Goal: Navigation & Orientation: Find specific page/section

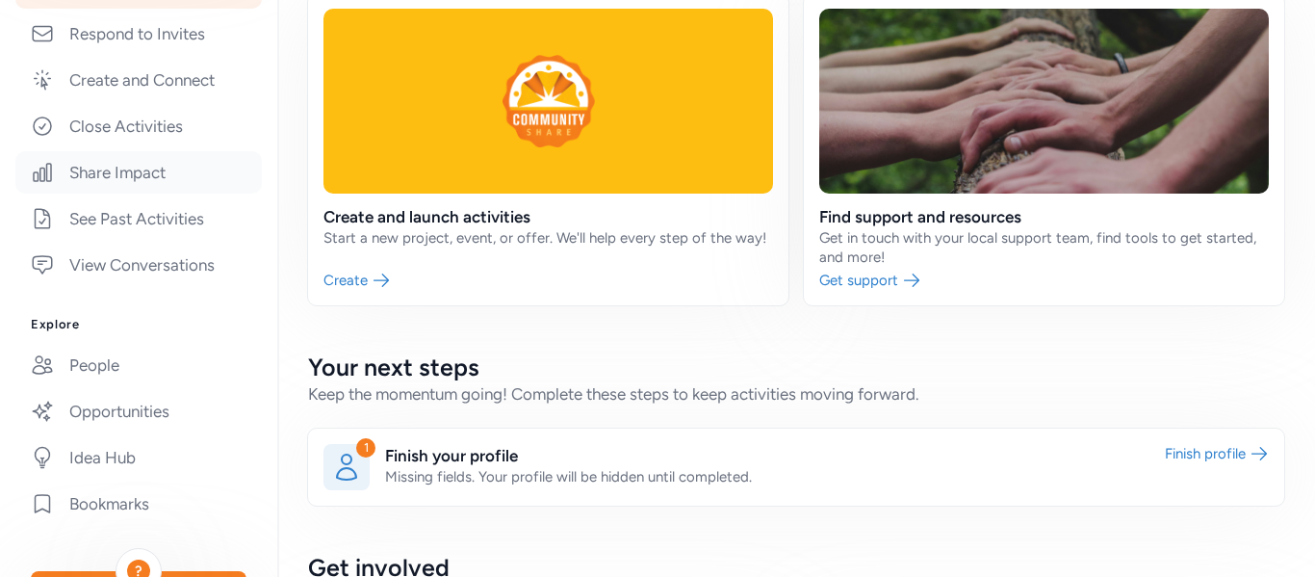
scroll to position [402, 0]
click at [120, 378] on link "People" at bounding box center [138, 364] width 246 height 42
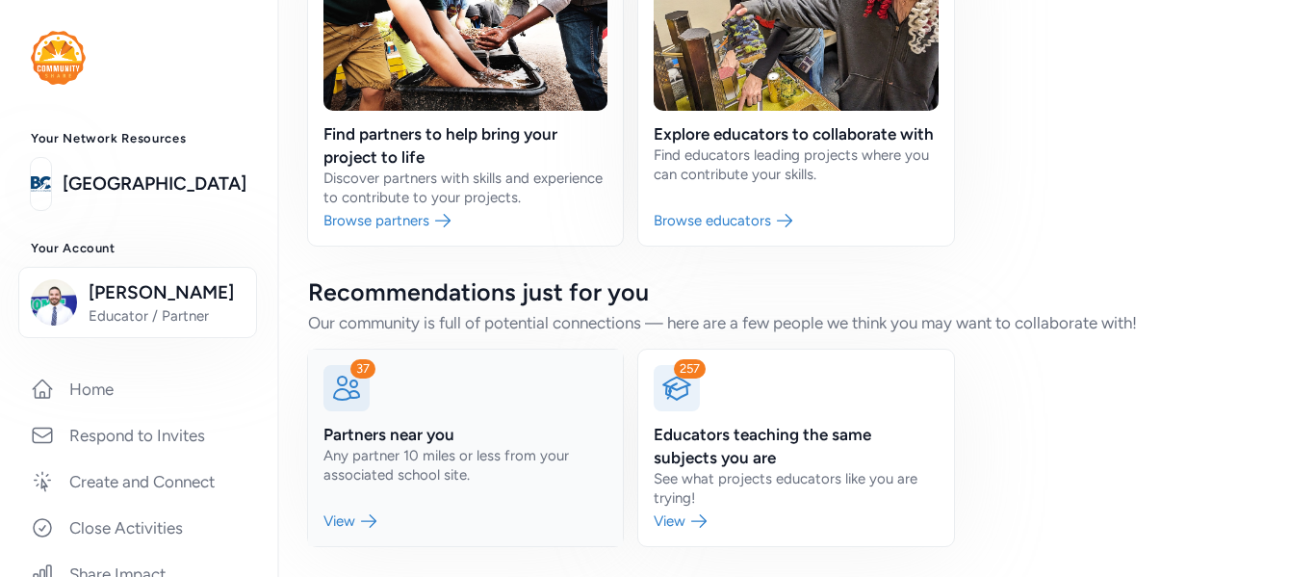
click at [477, 427] on link at bounding box center [465, 447] width 315 height 196
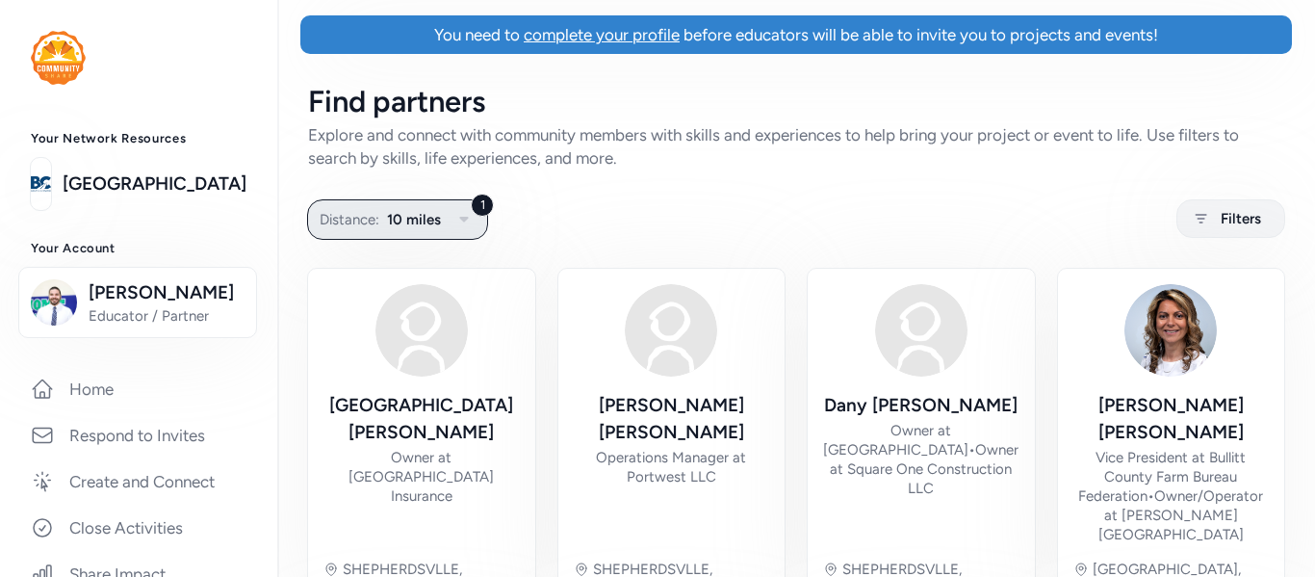
click at [471, 221] on icon "button" at bounding box center [463, 219] width 23 height 23
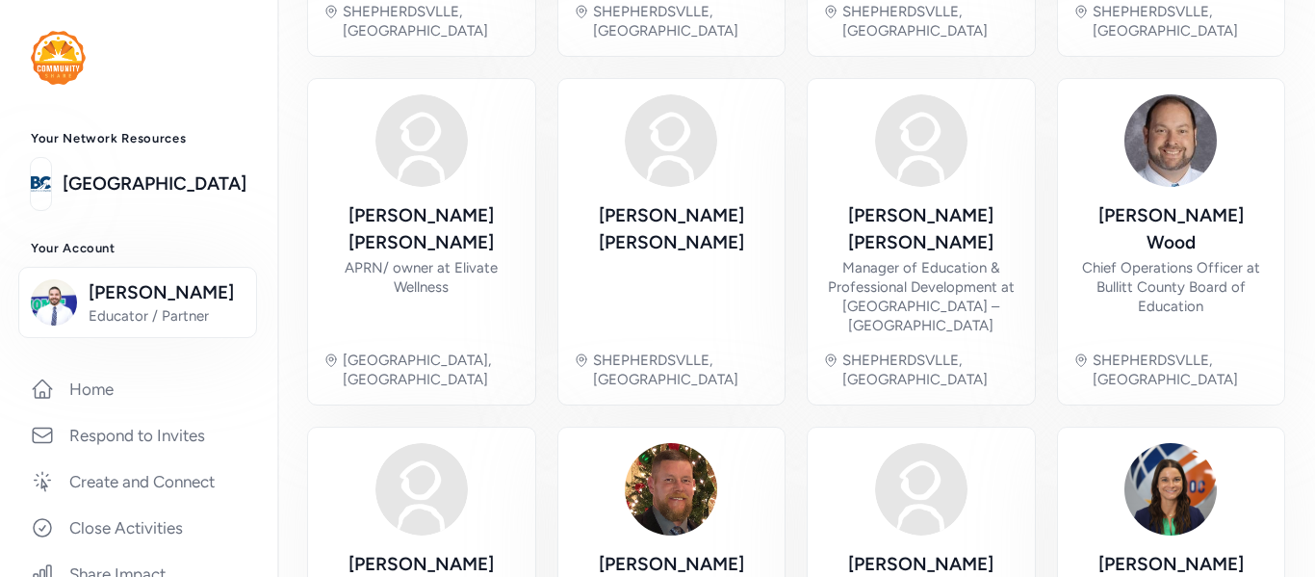
scroll to position [880, 0]
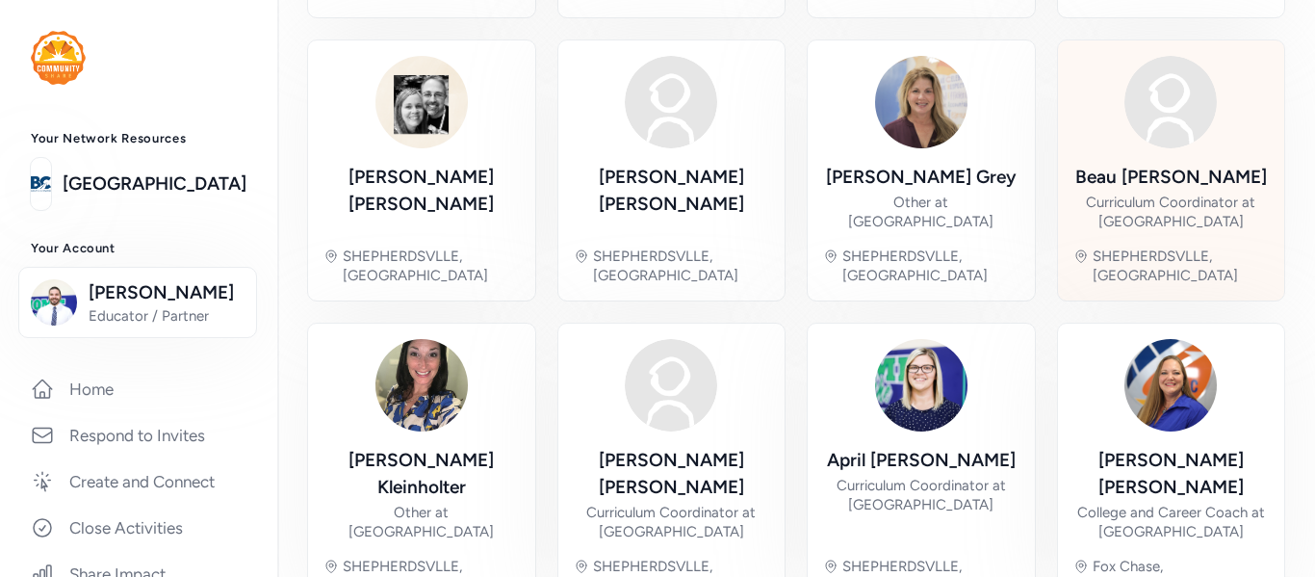
scroll to position [899, 0]
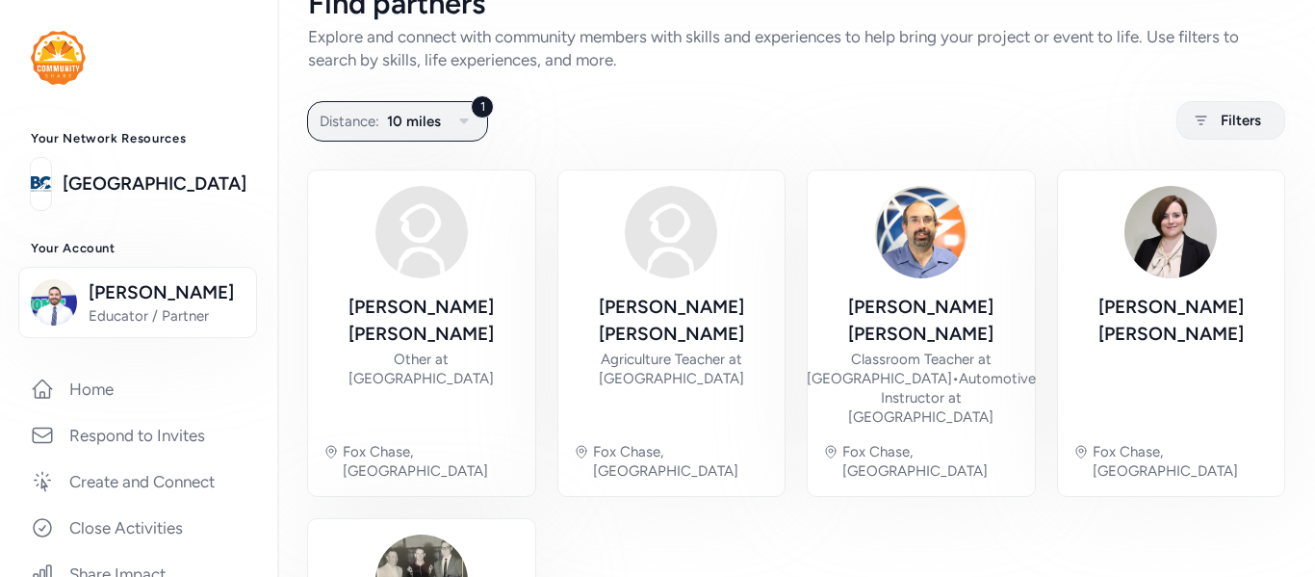
scroll to position [372, 0]
